Goal: Find specific page/section: Find specific page/section

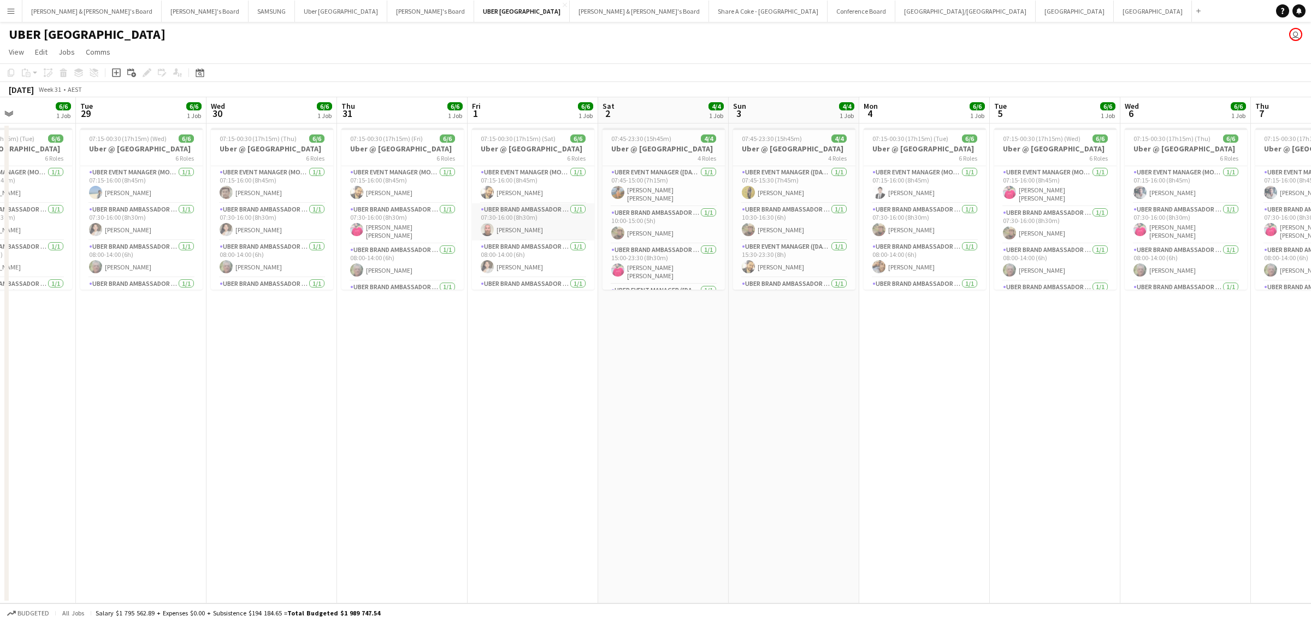
scroll to position [68, 0]
click at [575, 414] on app-date-cell "07:15-00:30 (17h15m) (Sat) 6/6 Uber @ [GEOGRAPHIC_DATA] 6 Roles UBER Event Mana…" at bounding box center [533, 363] width 131 height 480
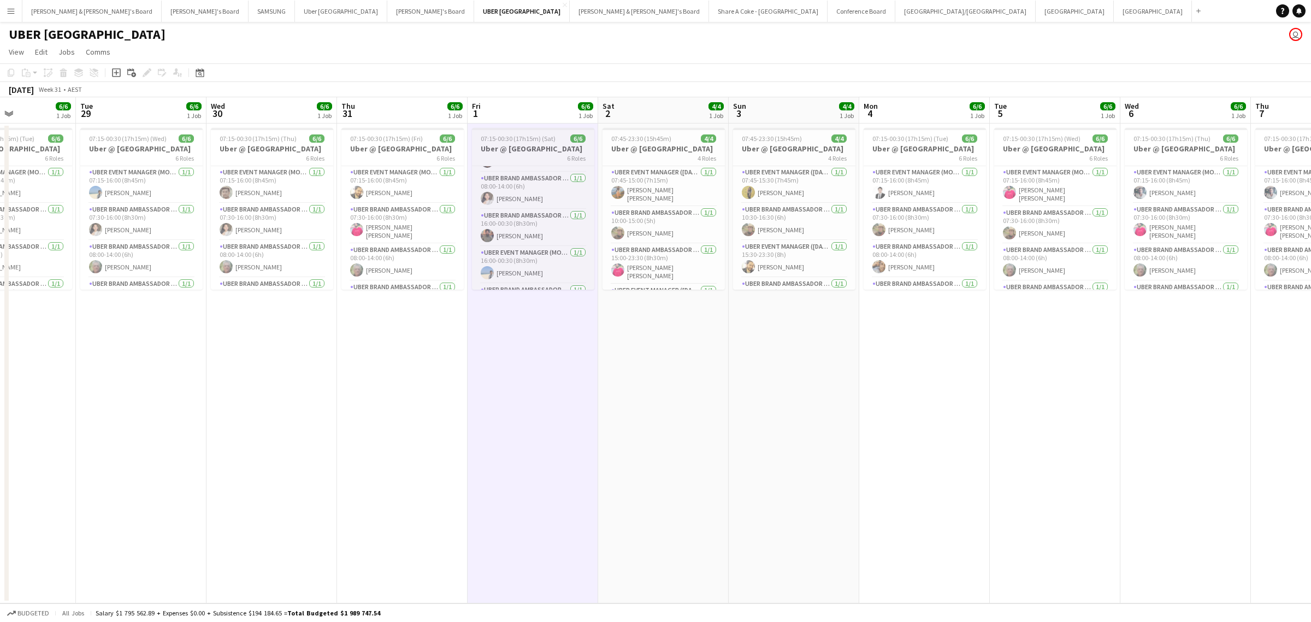
click at [502, 145] on h3 "Uber @ [GEOGRAPHIC_DATA]" at bounding box center [533, 149] width 122 height 10
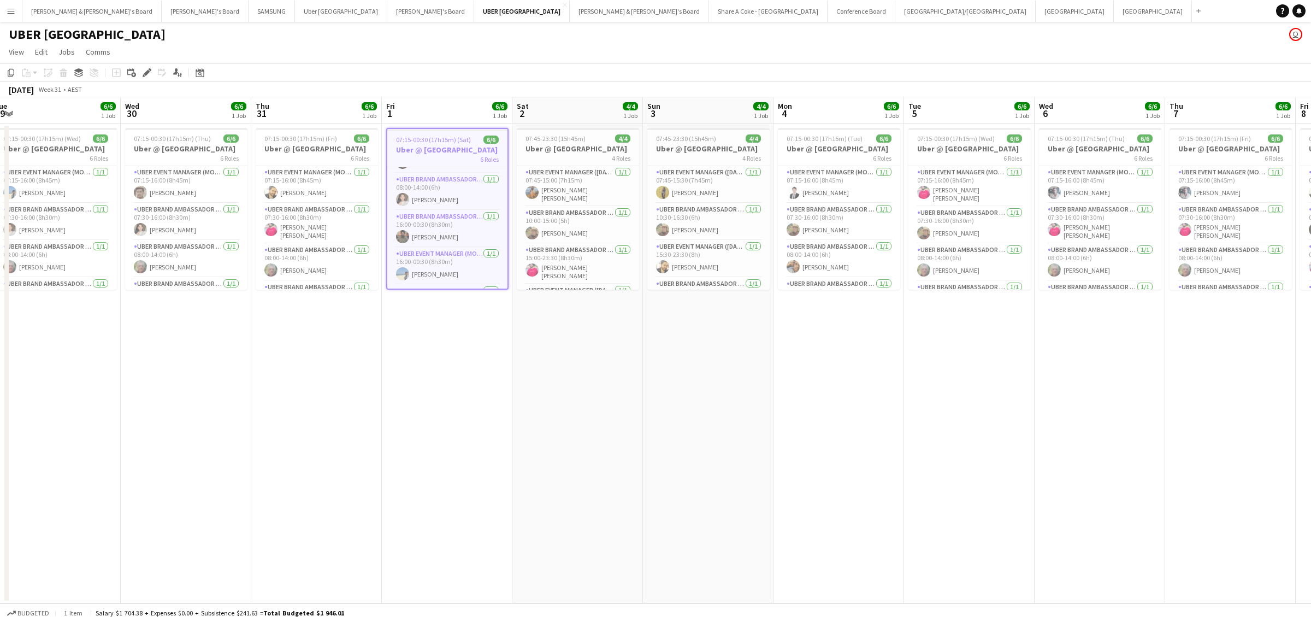
drag, startPoint x: 1020, startPoint y: 439, endPoint x: 208, endPoint y: 509, distance: 815.6
click at [208, 509] on app-calendar-viewport "Sat 26 4/4 1 Job Sun 27 4/4 1 Job Mon 28 6/6 1 Job Tue 29 6/6 1 Job Wed 30 6/6 …" at bounding box center [655, 350] width 1311 height 506
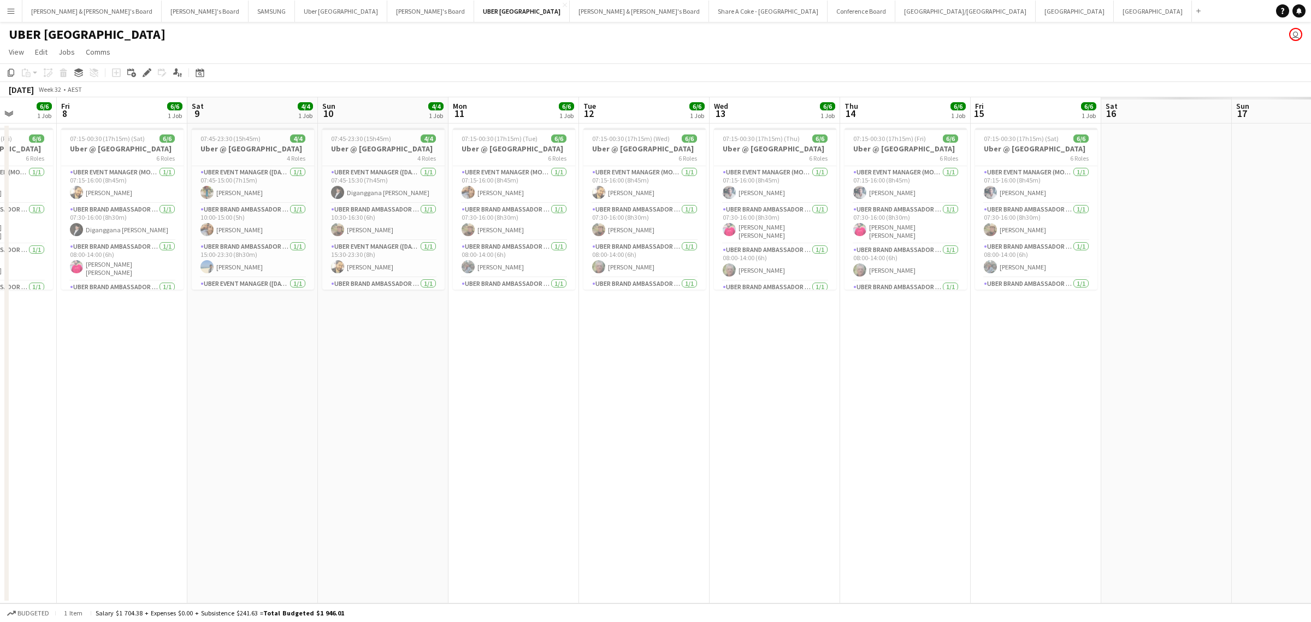
drag, startPoint x: 875, startPoint y: 490, endPoint x: 64, endPoint y: 523, distance: 812.1
click at [37, 518] on app-calendar-viewport "Tue 5 6/6 1 Job Wed 6 6/6 1 Job Thu 7 6/6 1 Job Fri 8 6/6 1 Job Sat 9 4/4 1 Job…" at bounding box center [655, 350] width 1311 height 506
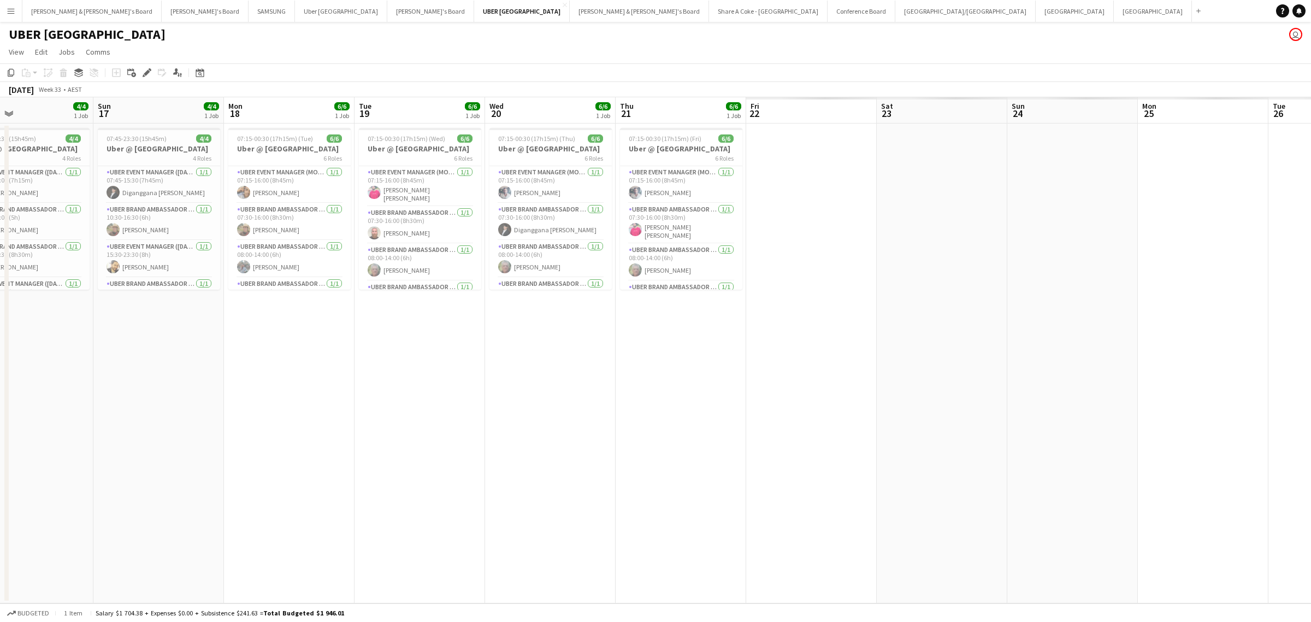
drag, startPoint x: 813, startPoint y: 487, endPoint x: 0, endPoint y: 514, distance: 813.5
click at [0, 514] on app-calendar-viewport "Wed 13 6/6 1 Job Thu 14 6/6 1 Job Fri 15 6/6 1 Job Sat 16 4/4 1 Job Sun 17 4/4 …" at bounding box center [655, 350] width 1311 height 506
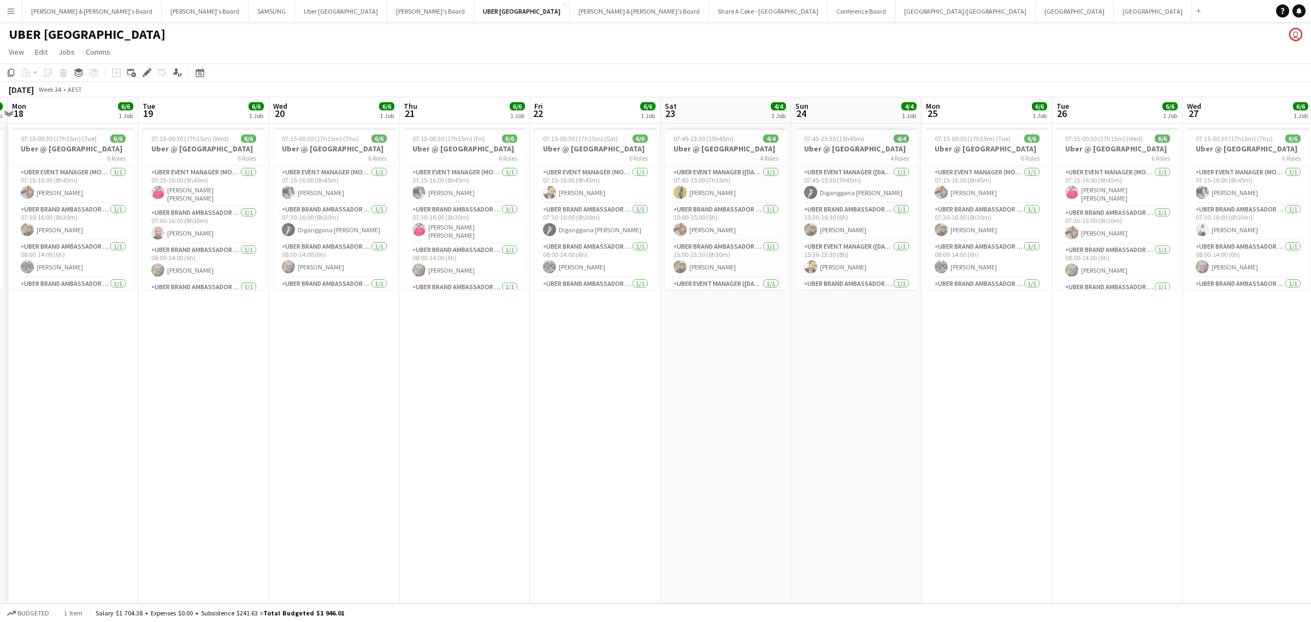
drag, startPoint x: 920, startPoint y: 455, endPoint x: 180, endPoint y: 476, distance: 739.6
click at [180, 476] on app-calendar-viewport "Fri 15 6/6 1 Job Sat 16 4/4 1 Job Sun 17 4/4 1 Job Mon 18 6/6 1 Job Tue 19 6/6 …" at bounding box center [655, 350] width 1311 height 506
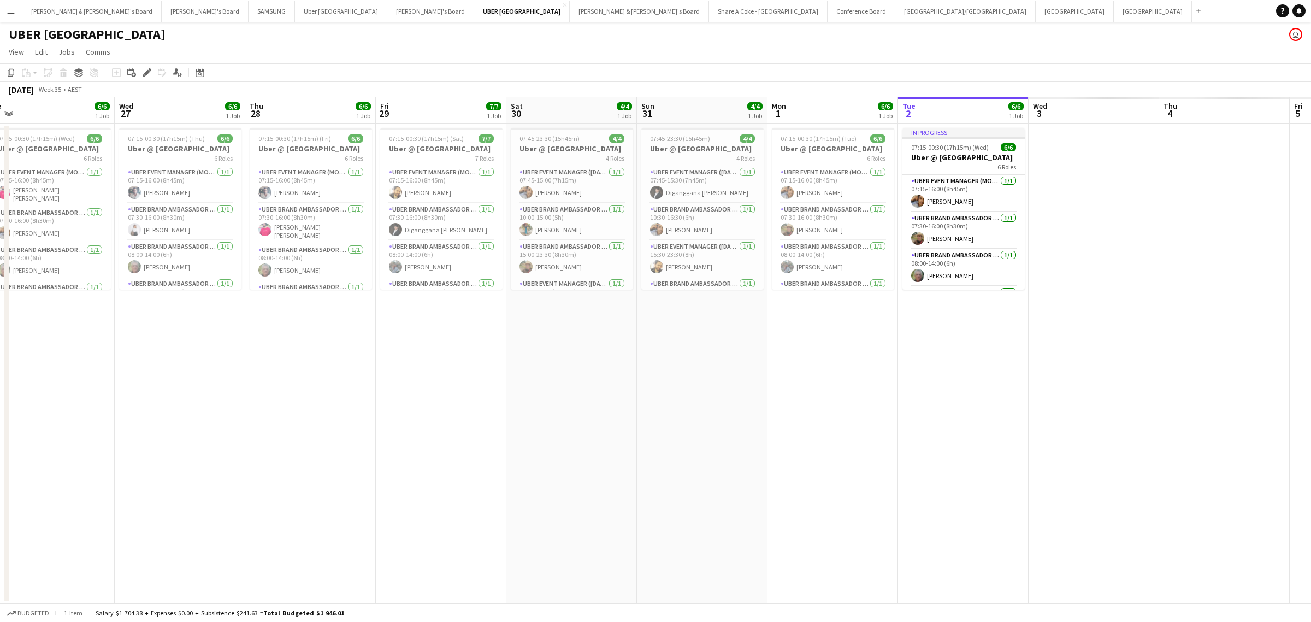
scroll to position [0, 383]
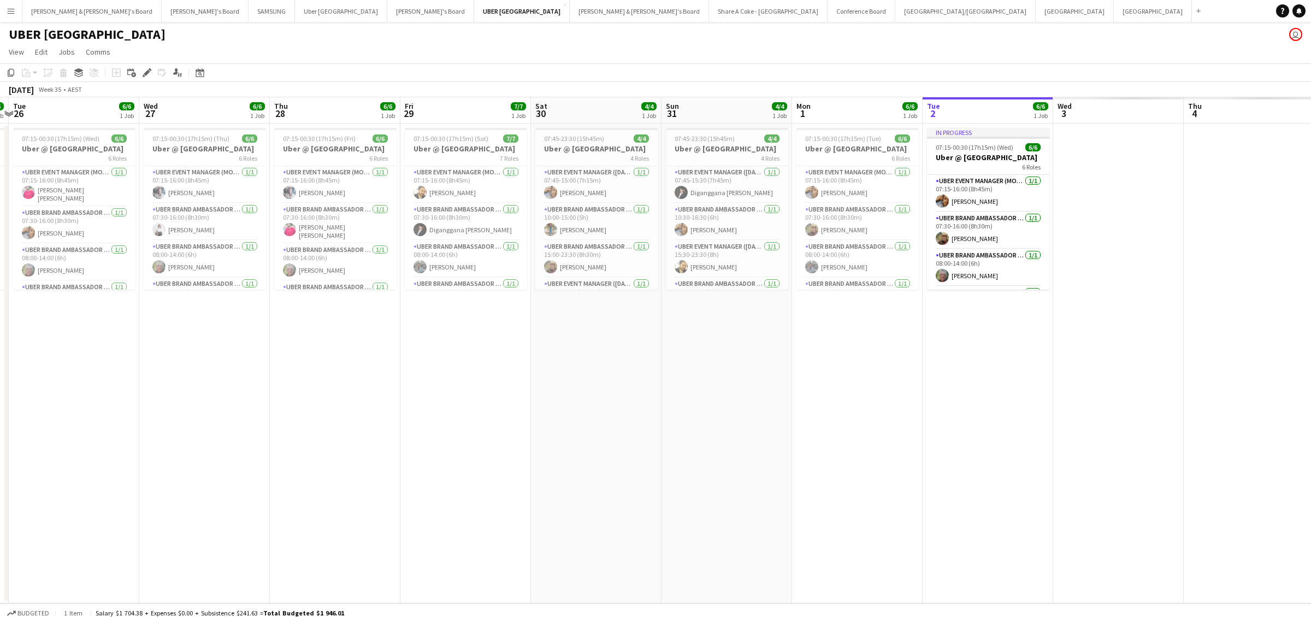
drag, startPoint x: 771, startPoint y: 445, endPoint x: 250, endPoint y: 478, distance: 522.3
click at [250, 478] on app-calendar-viewport "Sat 23 4/4 1 Job Sun 24 4/4 1 Job Mon 25 6/6 1 Job Tue 26 6/6 1 Job Wed 27 6/6 …" at bounding box center [655, 350] width 1311 height 506
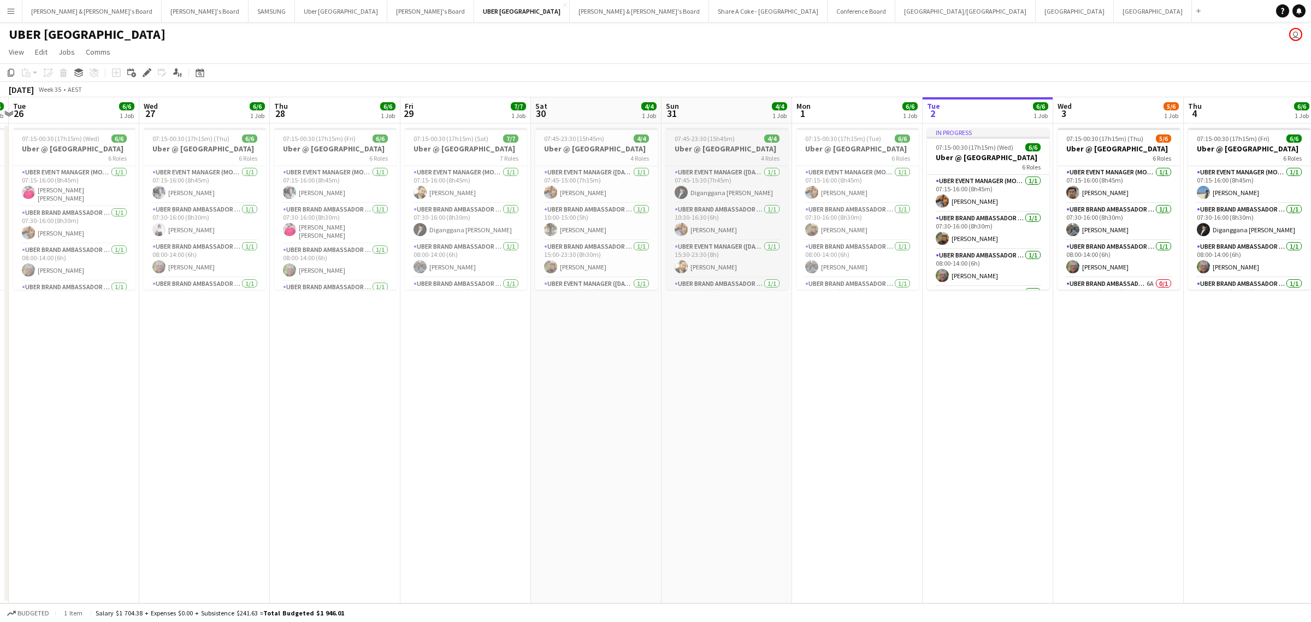
click at [712, 139] on span "07:45-23:30 (15h45m)" at bounding box center [705, 138] width 60 height 8
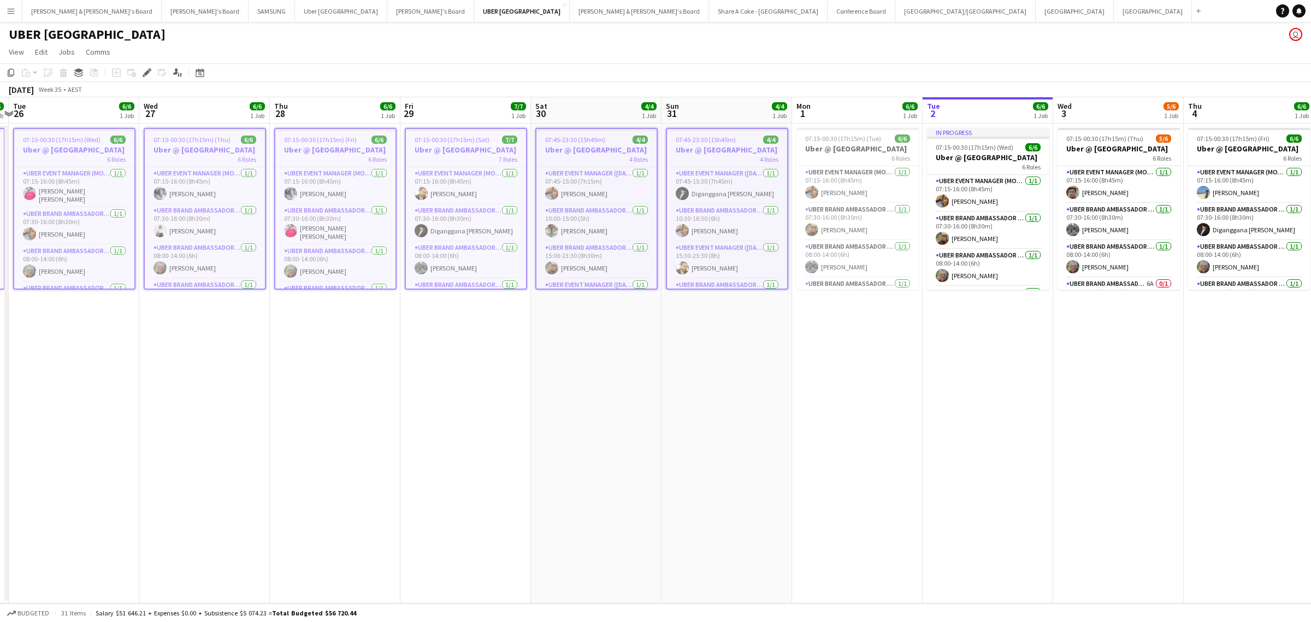
click at [625, 495] on app-date-cell "07:45-23:30 (15h45m) 4/4 Uber @ [GEOGRAPHIC_DATA] 4 Roles UBER Event Manager ([…" at bounding box center [596, 363] width 131 height 480
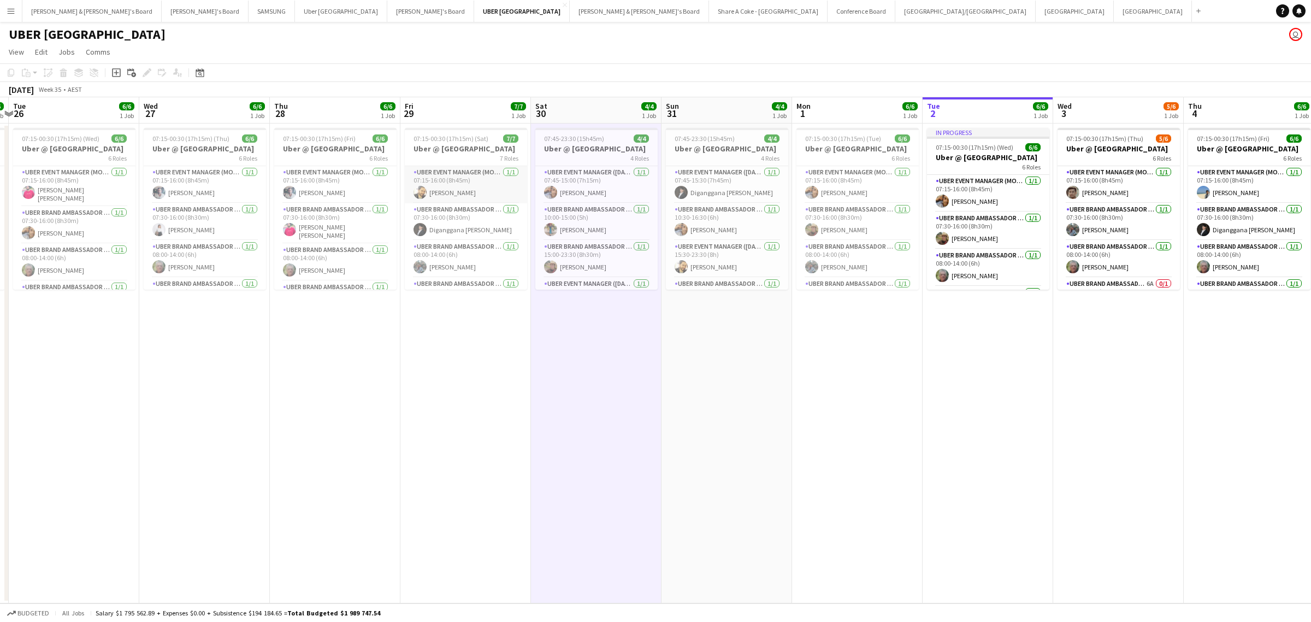
click at [454, 184] on app-card-role "UBER Event Manager (Mon - Fri) [DATE] 07:15-16:00 (8h45m) [PERSON_NAME]" at bounding box center [466, 184] width 122 height 37
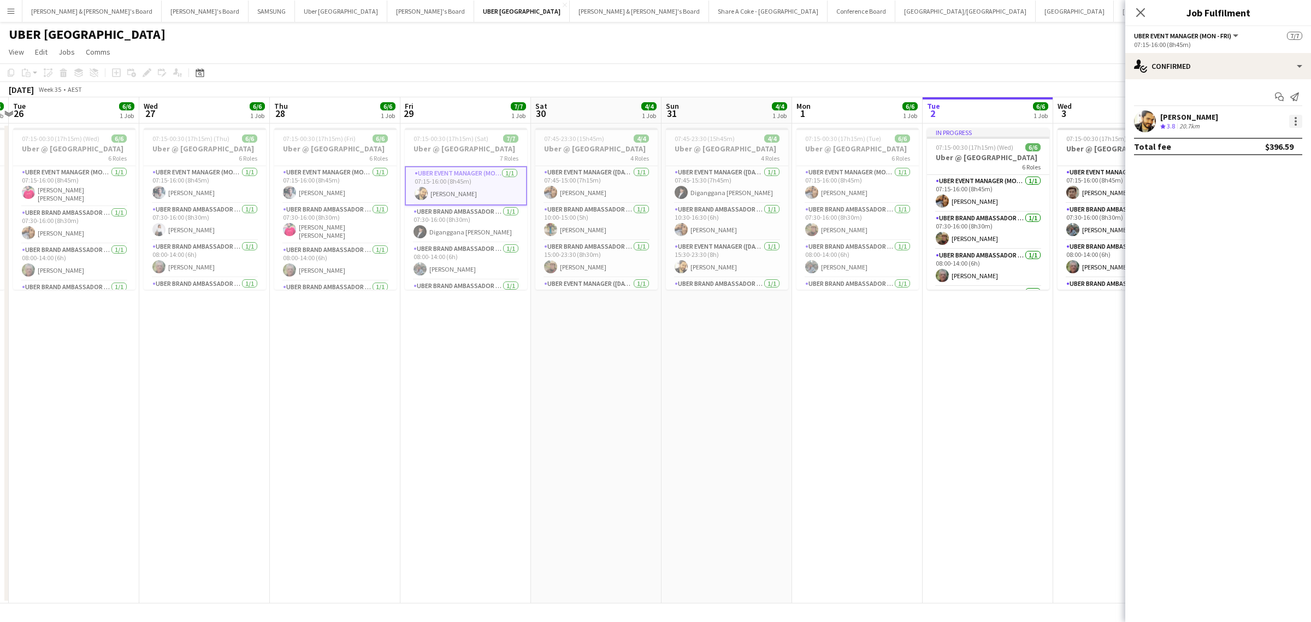
click at [1302, 119] on div at bounding box center [1296, 121] width 13 height 13
click at [820, 354] on div at bounding box center [655, 311] width 1311 height 622
click at [905, 388] on app-date-cell "07:15-00:30 (17h15m) (Tue) 6/6 Uber @ [GEOGRAPHIC_DATA] 6 Roles UBER Event Mana…" at bounding box center [857, 363] width 131 height 480
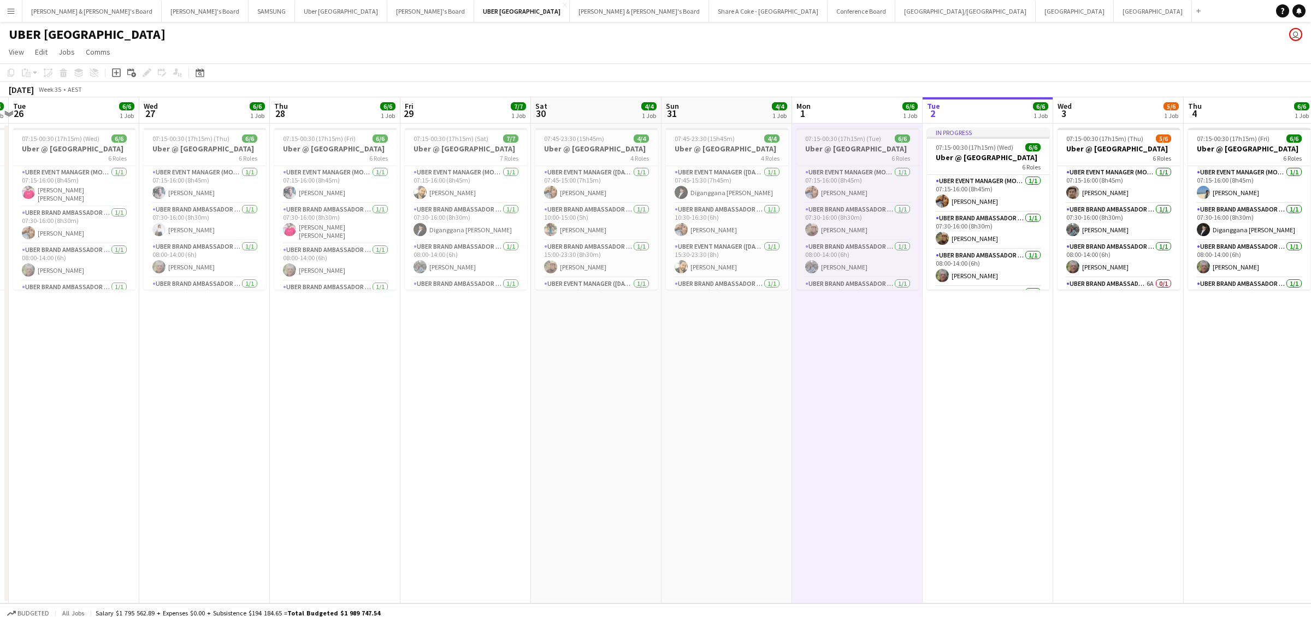
click at [838, 145] on h3 "Uber @ [GEOGRAPHIC_DATA]" at bounding box center [858, 149] width 122 height 10
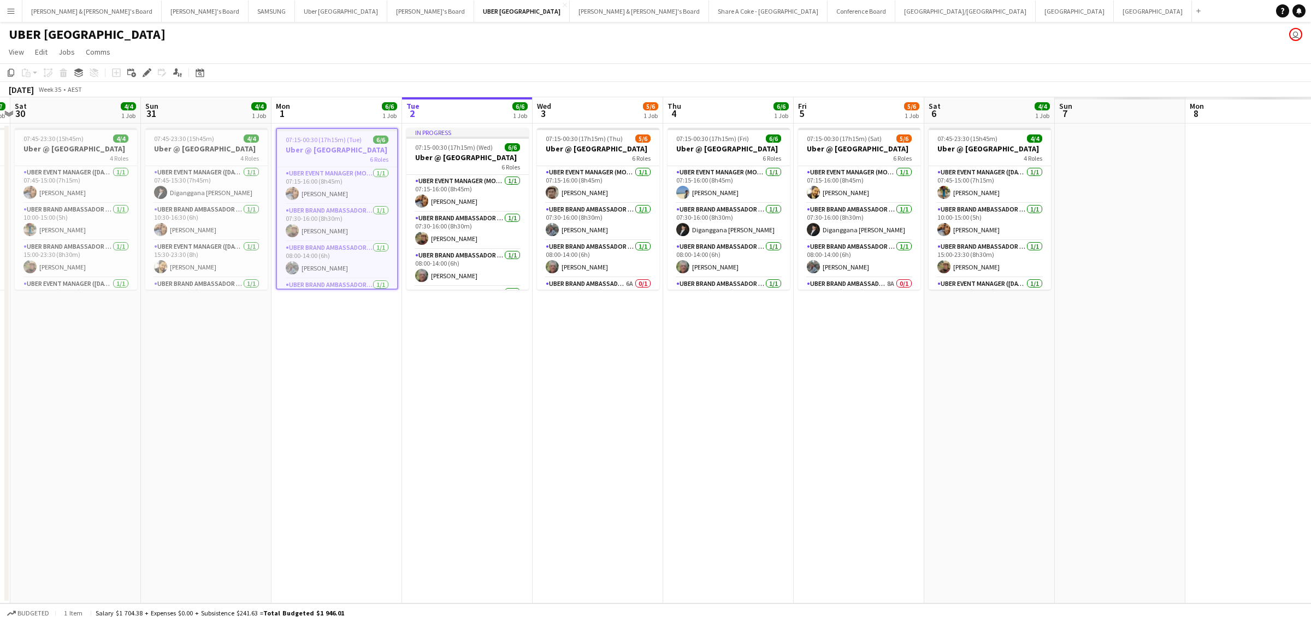
drag, startPoint x: 1019, startPoint y: 421, endPoint x: 482, endPoint y: 515, distance: 545.3
click at [482, 515] on app-calendar-viewport "Wed 27 6/6 1 Job Thu 28 6/6 1 Job Fri 29 7/7 1 Job Sat 30 4/4 1 Job Sun 31 4/4 …" at bounding box center [655, 350] width 1311 height 506
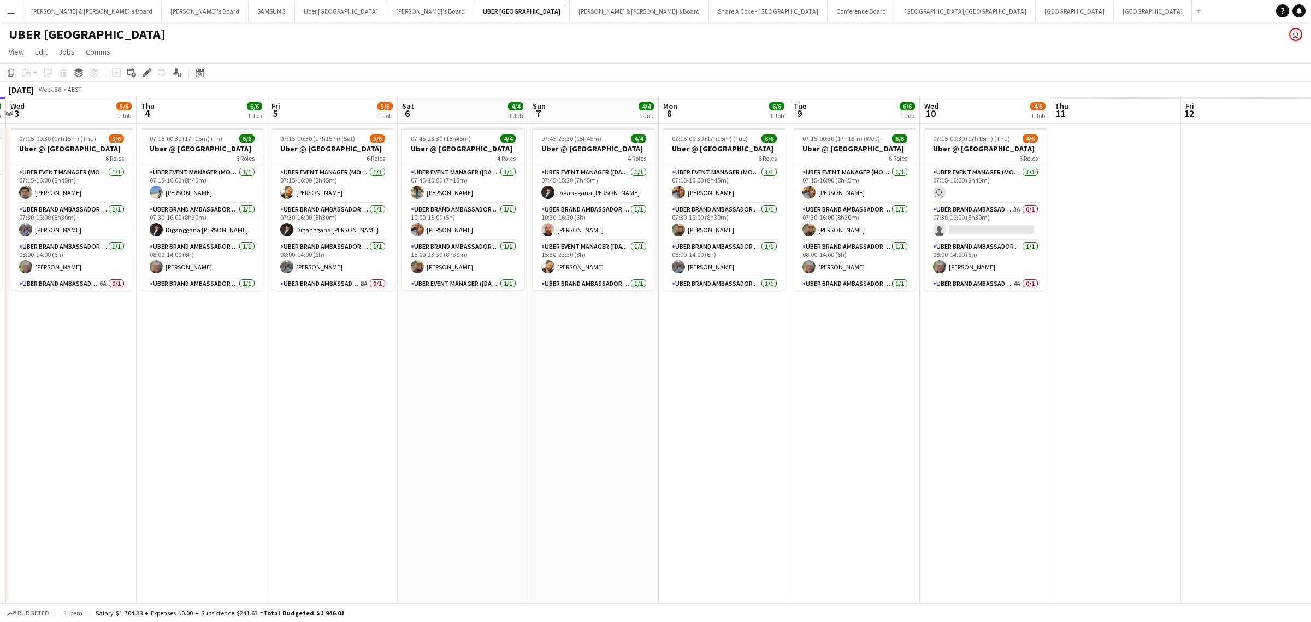
drag, startPoint x: 773, startPoint y: 490, endPoint x: 198, endPoint y: 584, distance: 583.0
click at [198, 584] on app-calendar-viewport "Sun 31 4/4 1 Job Mon 1 6/6 1 Job Tue 2 6/6 1 Job Wed 3 5/6 1 Job Thu 4 6/6 1 Jo…" at bounding box center [655, 350] width 1311 height 506
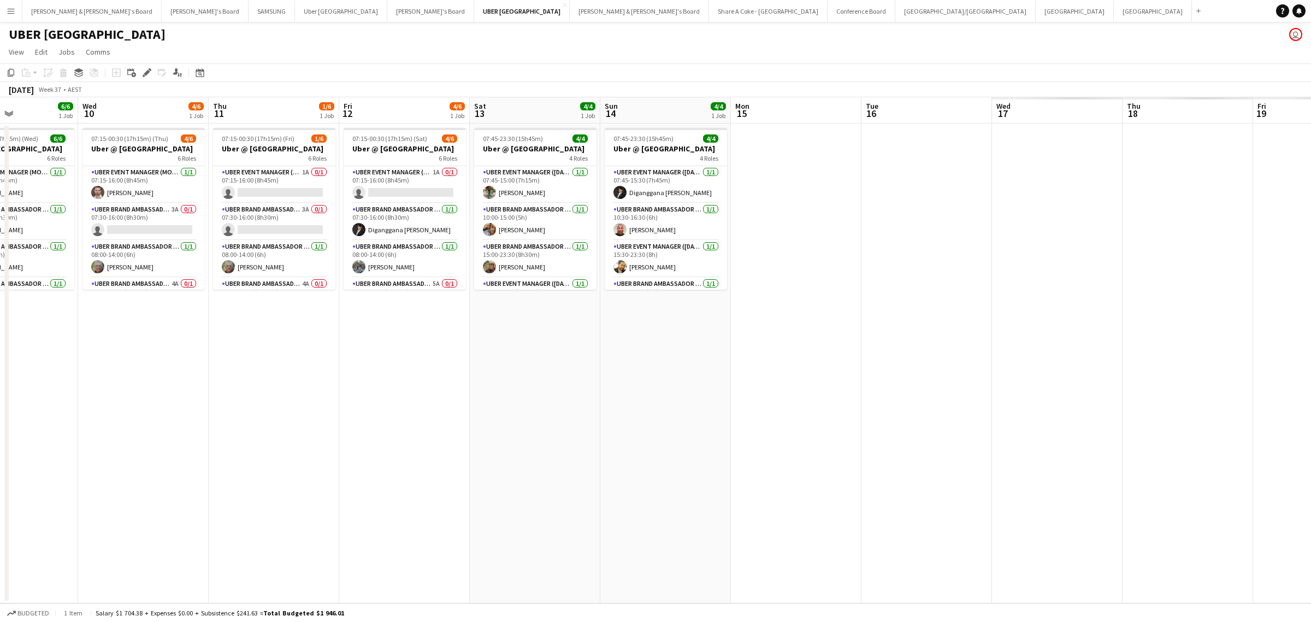
drag, startPoint x: 883, startPoint y: 493, endPoint x: 321, endPoint y: 590, distance: 570.1
click at [321, 590] on app-calendar-viewport "Sat 6 4/4 1 Job Sun 7 4/4 1 Job Mon 8 6/6 1 Job Tue 9 6/6 1 Job Wed 10 4/6 1 Jo…" at bounding box center [655, 350] width 1311 height 506
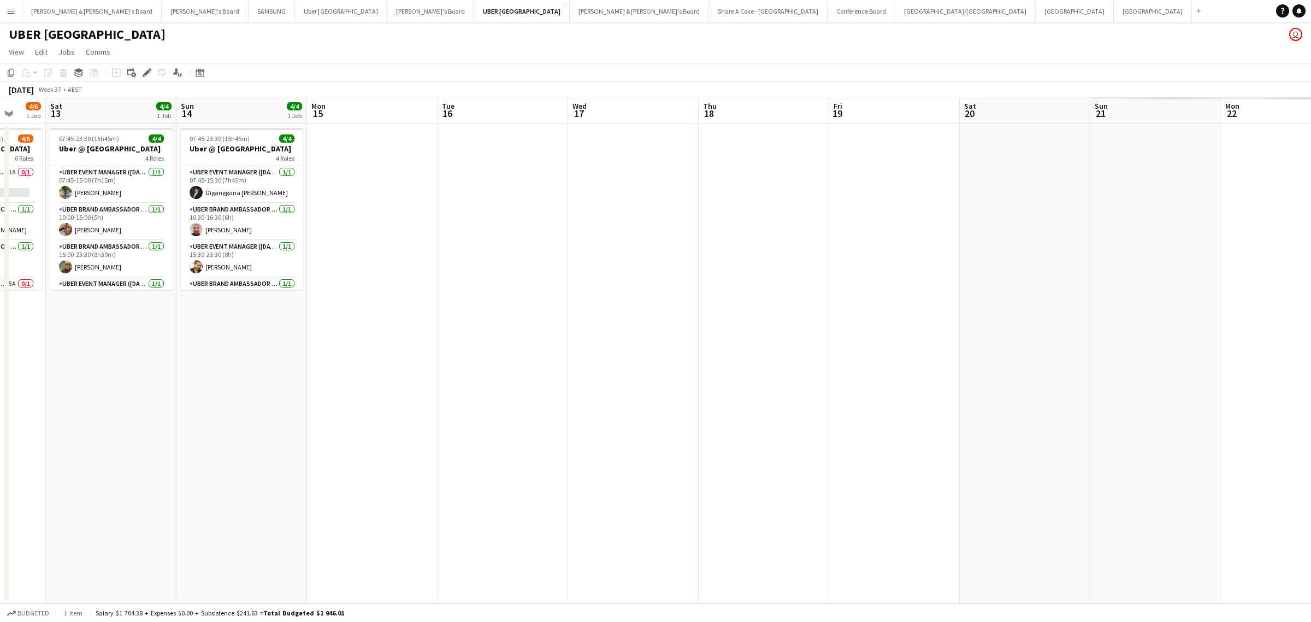
drag, startPoint x: 1014, startPoint y: 495, endPoint x: 492, endPoint y: 563, distance: 526.8
click at [490, 562] on app-calendar-viewport "Tue 9 6/6 1 Job Wed 10 4/6 1 Job Thu 11 1/6 1 Job Fri 12 4/6 1 Job Sat 13 4/4 1…" at bounding box center [655, 350] width 1311 height 506
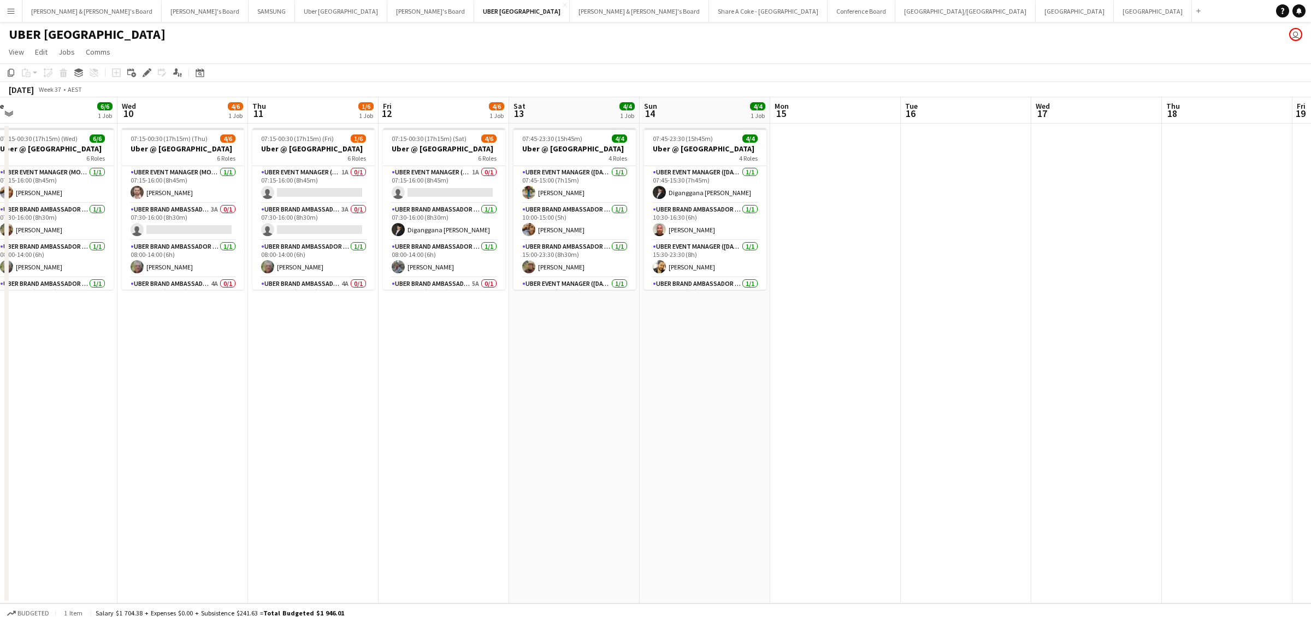
drag, startPoint x: 603, startPoint y: 537, endPoint x: 1566, endPoint y: 362, distance: 979.1
click at [1311, 362] on html "Menu Boards Boards Boards All jobs Status Workforce Workforce My Workforce Recr…" at bounding box center [655, 311] width 1311 height 622
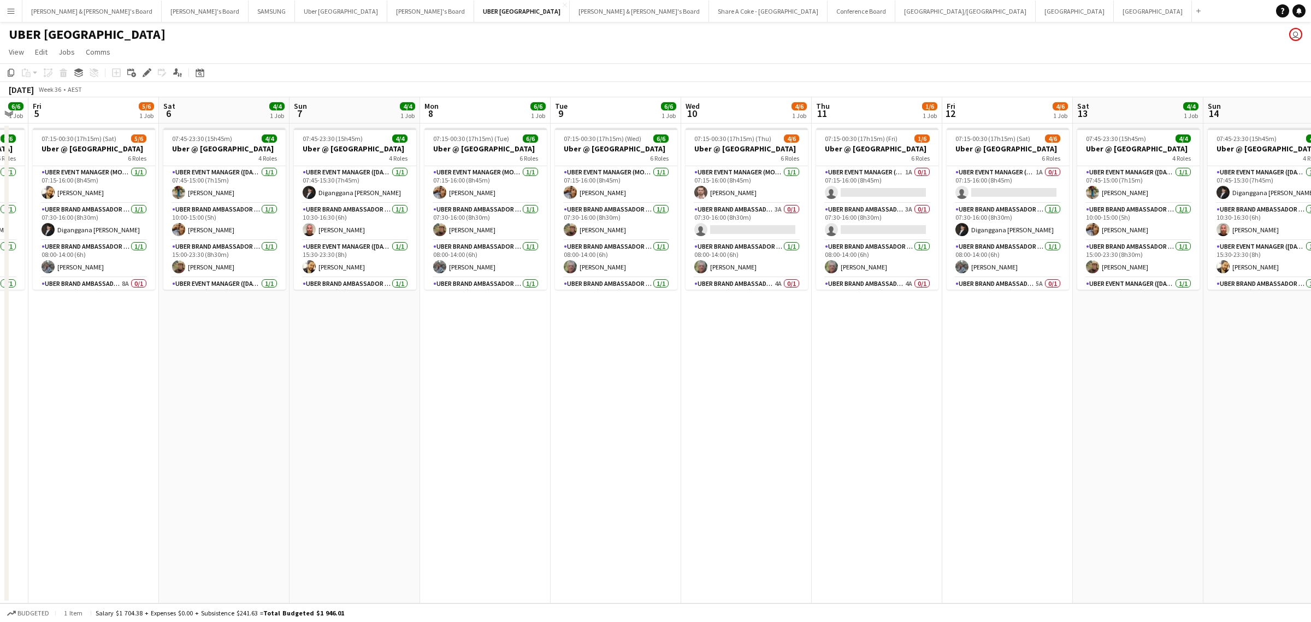
drag, startPoint x: 528, startPoint y: 493, endPoint x: 1126, endPoint y: 379, distance: 608.6
click at [1126, 379] on app-calendar-viewport "Wed 3 5/6 1 Job Thu 4 6/6 1 Job Fri 5 5/6 1 Job Sat 6 4/4 1 Job Sun 7 4/4 1 Job…" at bounding box center [655, 350] width 1311 height 506
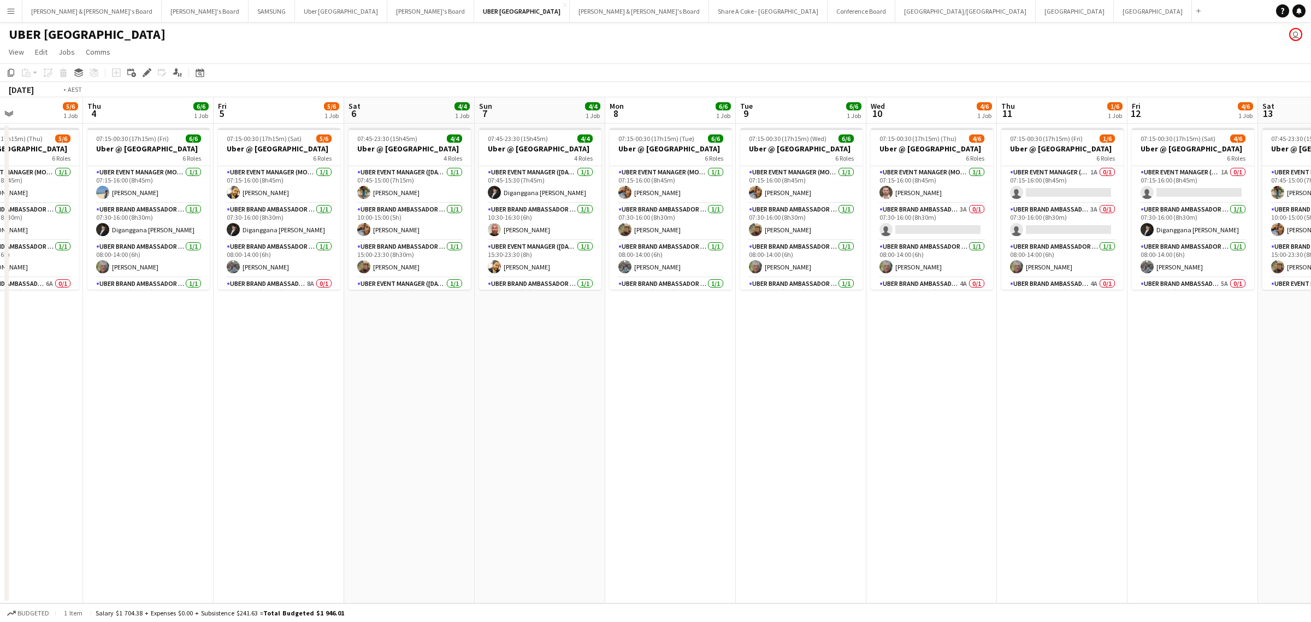
drag, startPoint x: 457, startPoint y: 521, endPoint x: 1205, endPoint y: 351, distance: 766.6
click at [1205, 351] on app-calendar-viewport "Tue 2 6/6 1 Job Wed 3 5/6 1 Job Thu 4 6/6 1 Job Fri 5 5/6 1 Job Sat 6 4/4 1 Job…" at bounding box center [655, 350] width 1311 height 506
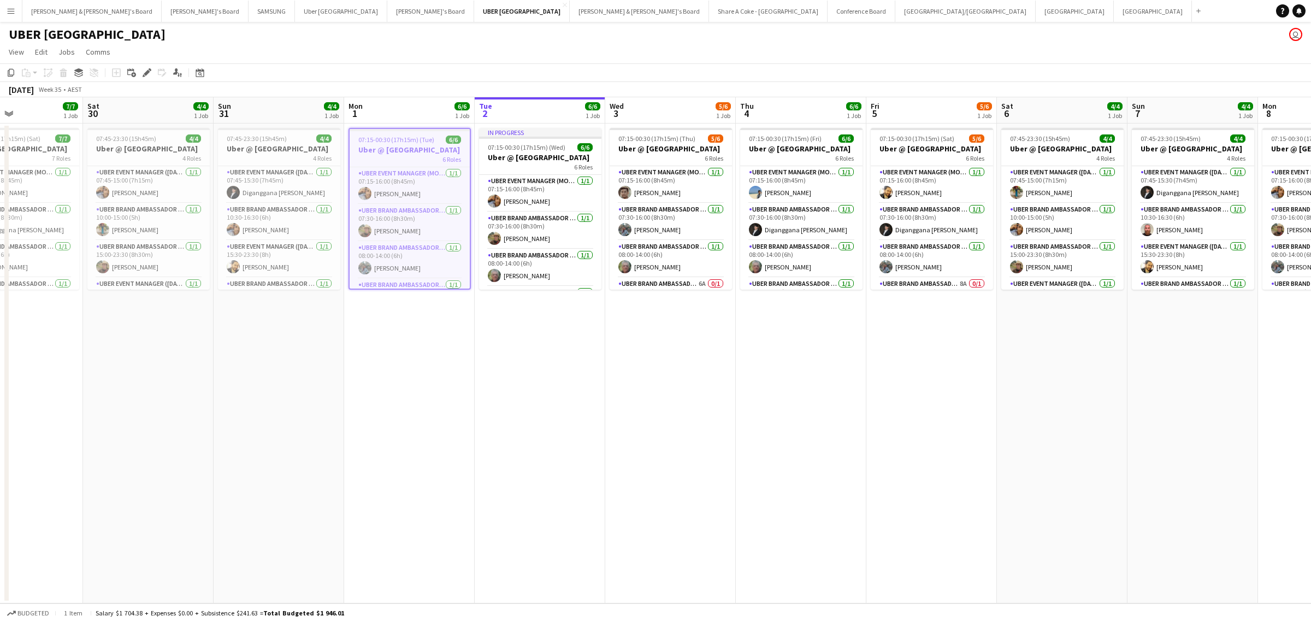
scroll to position [0, 236]
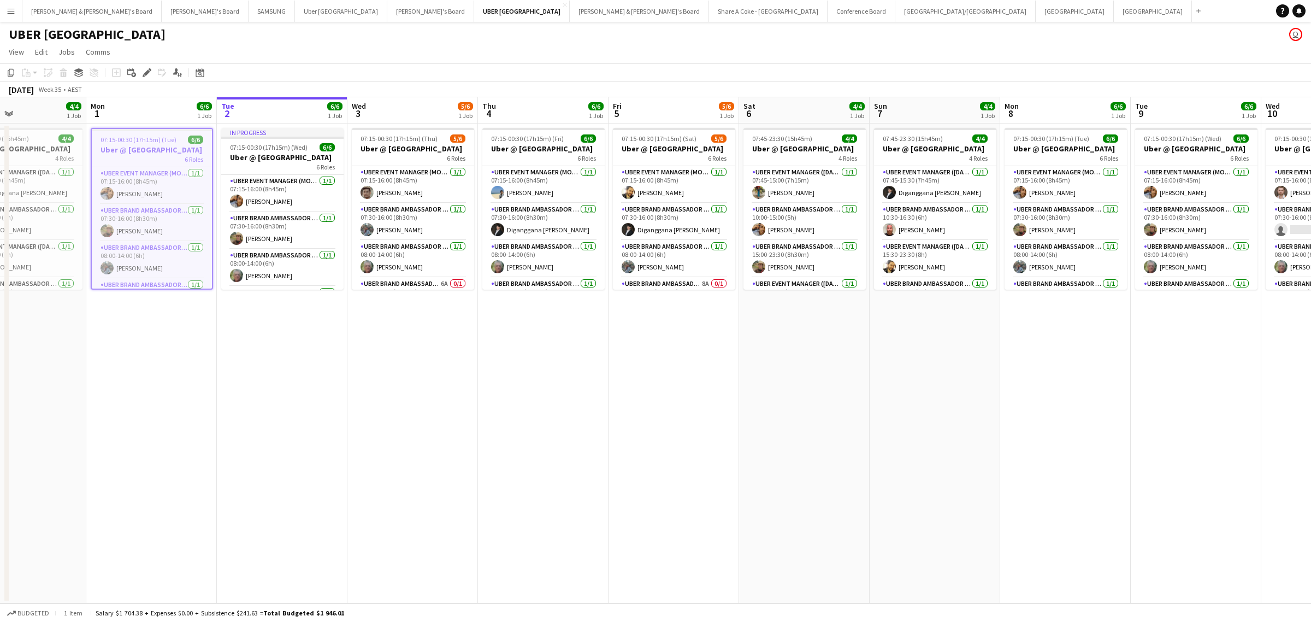
drag, startPoint x: 837, startPoint y: 466, endPoint x: 603, endPoint y: 513, distance: 239.0
click at [603, 513] on app-calendar-viewport "Thu 28 6/6 1 Job Fri 29 7/7 1 Job Sat 30 4/4 1 Job Sun 31 4/4 1 Job Mon 1 6/6 1…" at bounding box center [655, 350] width 1311 height 506
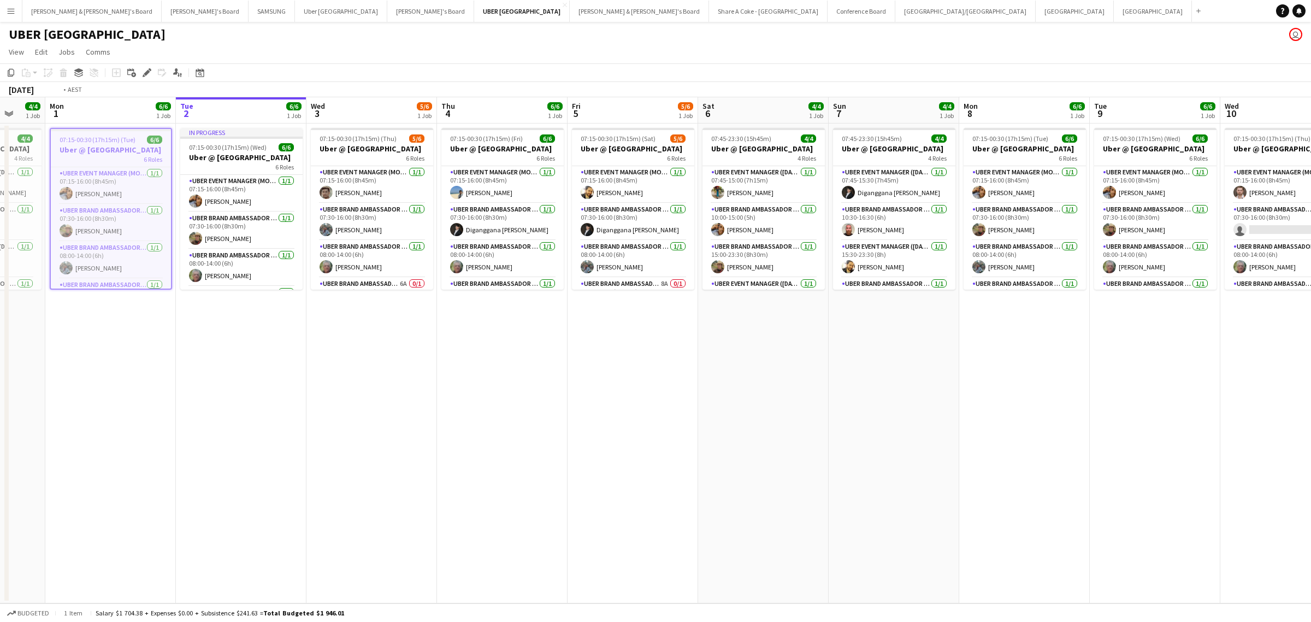
drag, startPoint x: 829, startPoint y: 449, endPoint x: 583, endPoint y: 495, distance: 250.1
click at [584, 495] on app-calendar-viewport "Fri 29 7/7 1 Job Sat 30 4/4 1 Job Sun 31 4/4 1 Job Mon 1 6/6 1 Job Tue 2 6/6 1 …" at bounding box center [655, 350] width 1311 height 506
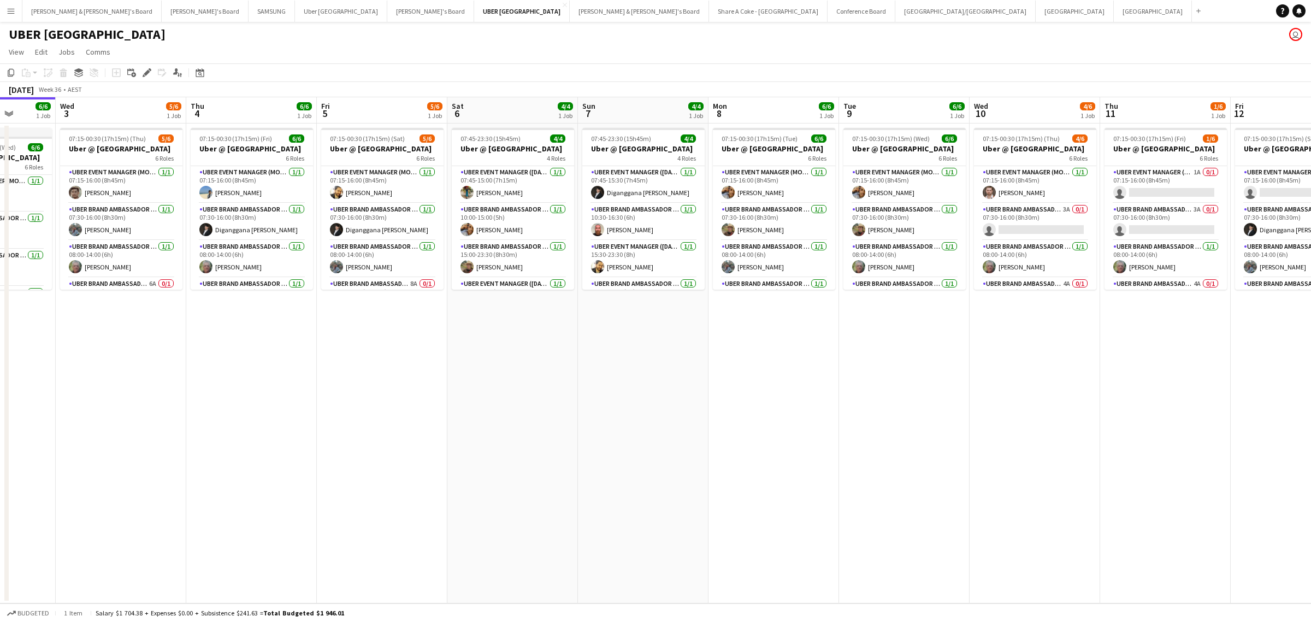
drag, startPoint x: 881, startPoint y: 449, endPoint x: 539, endPoint y: 511, distance: 347.3
click at [542, 511] on app-calendar-viewport "Sun 31 4/4 1 Job Mon 1 6/6 1 Job Tue 2 6/6 1 Job Wed 3 5/6 1 Job Thu 4 6/6 1 Jo…" at bounding box center [655, 350] width 1311 height 506
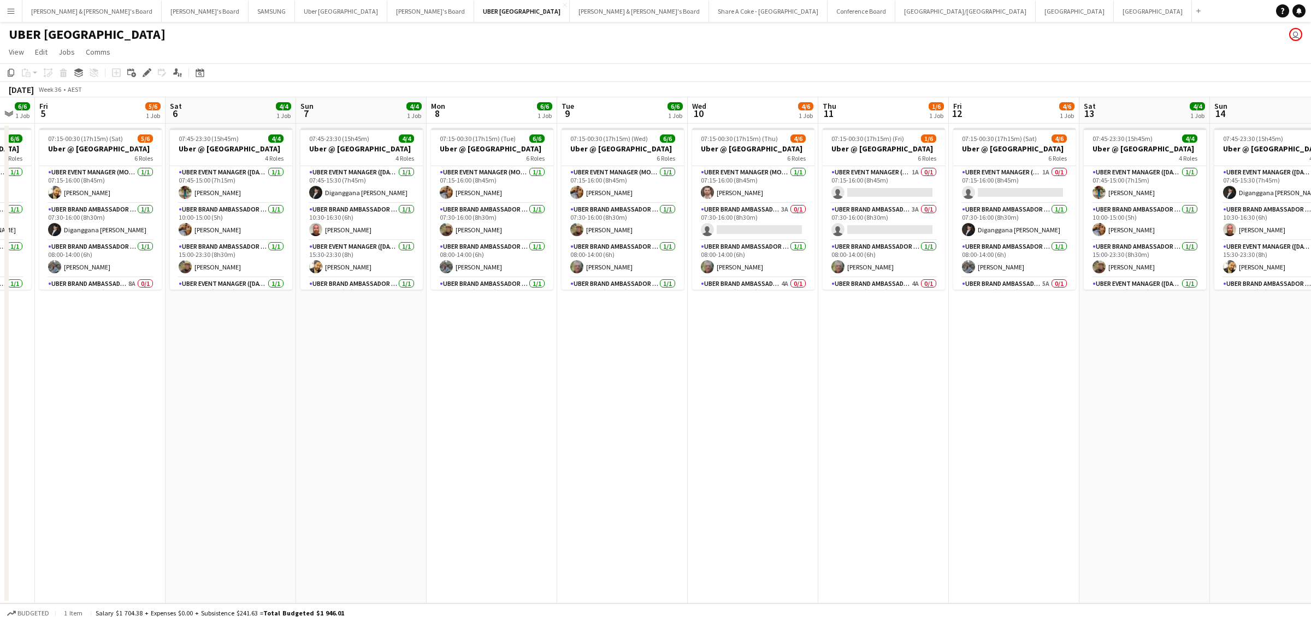
drag, startPoint x: 831, startPoint y: 454, endPoint x: 492, endPoint y: 513, distance: 343.9
click at [492, 513] on app-calendar-viewport "Tue 2 6/6 1 Job Wed 3 5/6 1 Job Thu 4 6/6 1 Job Fri 5 5/6 1 Job Sat 6 4/4 1 Job…" at bounding box center [655, 350] width 1311 height 506
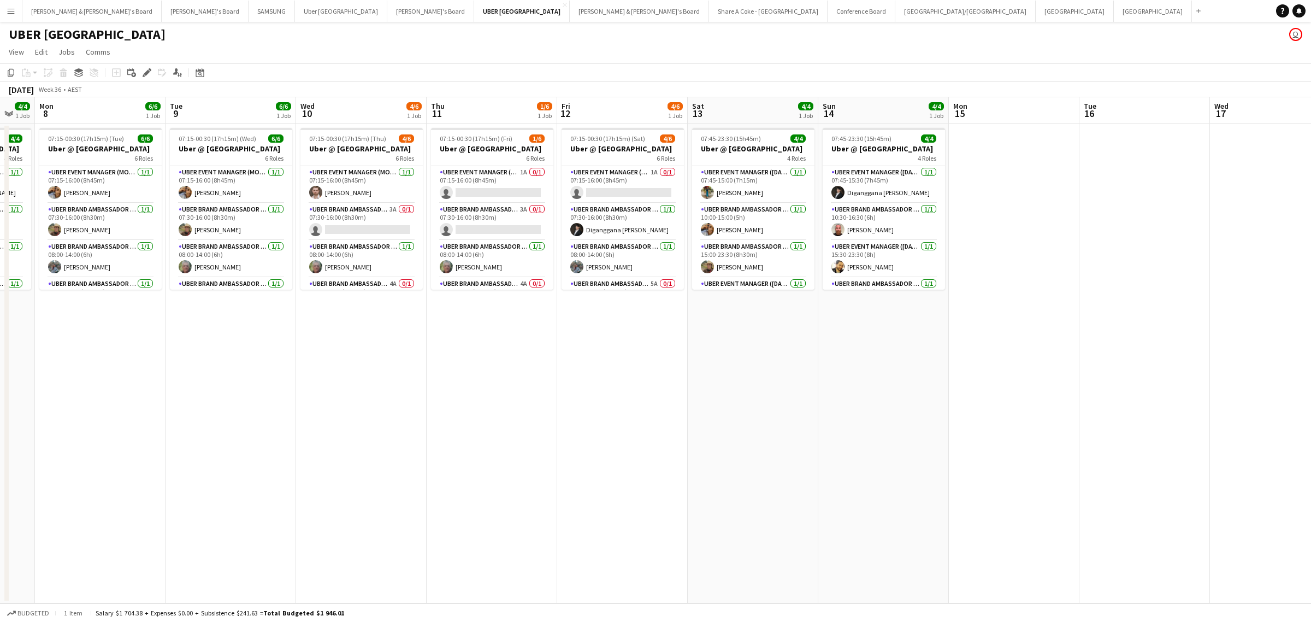
scroll to position [0, 361]
